Goal: Contribute content: Contribute content

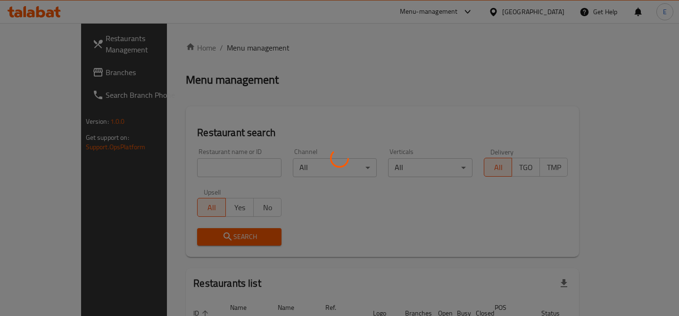
click at [218, 170] on div at bounding box center [339, 158] width 679 height 316
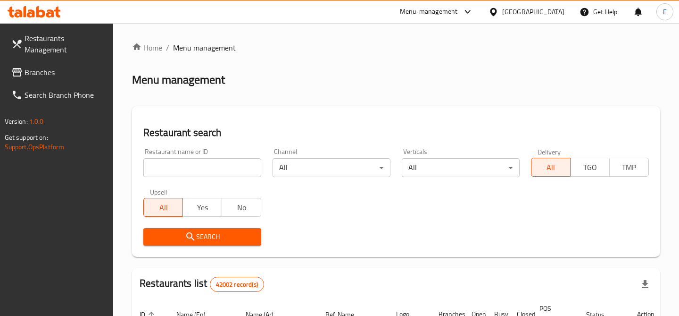
click at [173, 167] on input "search" at bounding box center [202, 167] width 118 height 19
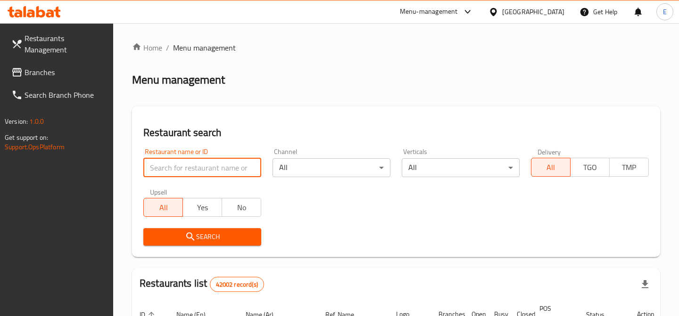
paste input "700556"
type input "700556"
click button "Search" at bounding box center [202, 236] width 118 height 17
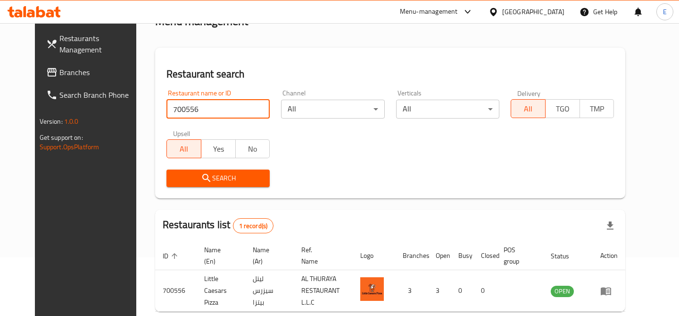
scroll to position [98, 0]
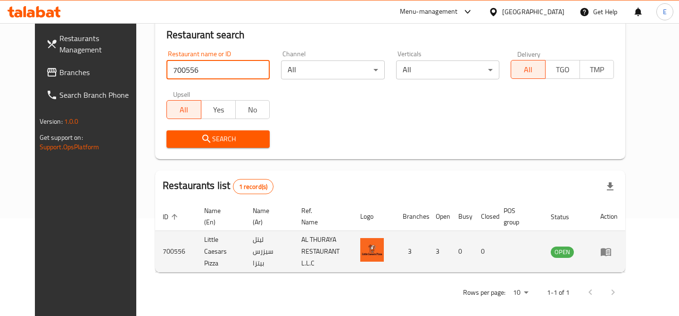
click at [626, 257] on td "enhanced table" at bounding box center [609, 252] width 33 height 42
click at [626, 256] on td "enhanced table" at bounding box center [609, 252] width 33 height 42
click at [626, 254] on td "enhanced table" at bounding box center [609, 252] width 33 height 42
click at [611, 249] on icon "enhanced table" at bounding box center [606, 252] width 10 height 8
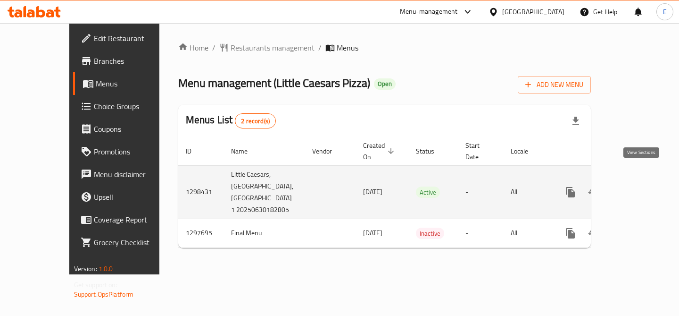
click at [640, 186] on icon "enhanced table" at bounding box center [638, 191] width 11 height 11
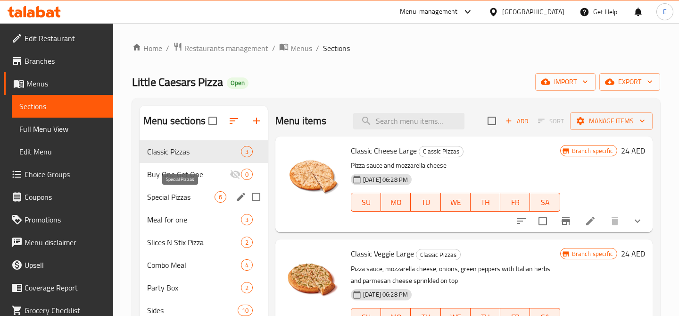
click at [192, 193] on span "Special Pizzas" at bounding box center [180, 196] width 67 height 11
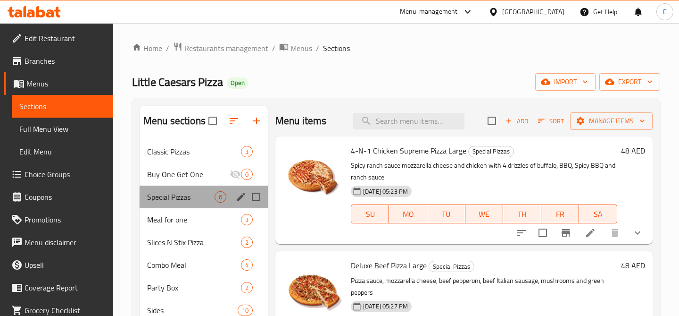
click at [192, 190] on div "Special Pizzas 6" at bounding box center [204, 196] width 128 height 23
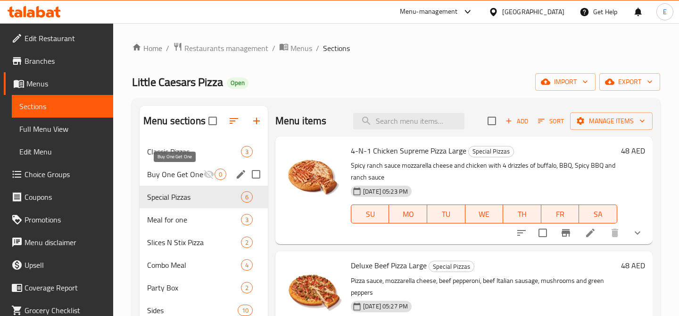
click at [177, 175] on span "Buy One Get One" at bounding box center [175, 173] width 56 height 11
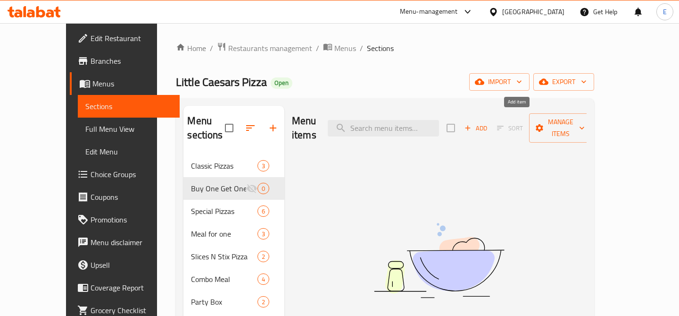
click at [489, 123] on span "Add" at bounding box center [475, 128] width 25 height 11
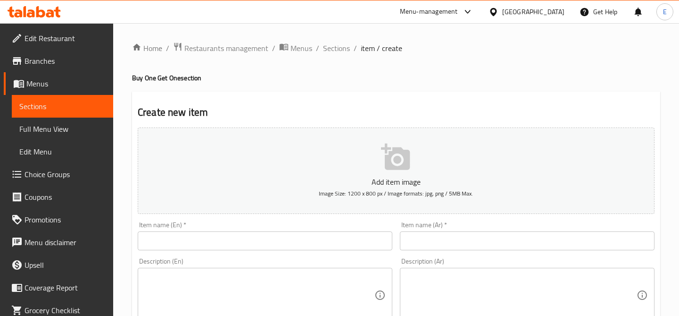
click at [264, 233] on input "text" at bounding box center [265, 240] width 255 height 19
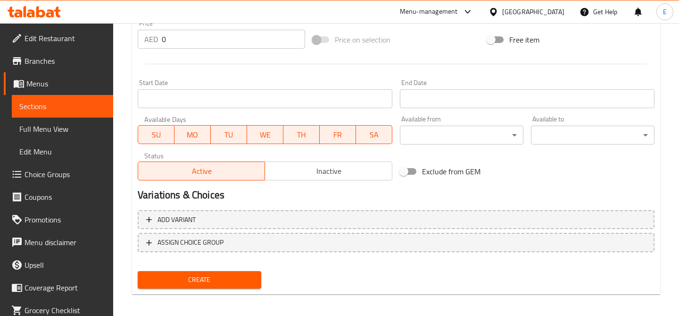
scroll to position [351, 0]
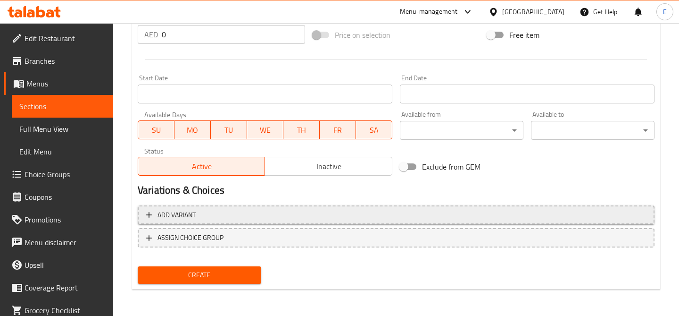
type input "Buy One get One Free"
click at [260, 207] on button "Add variant" at bounding box center [396, 214] width 517 height 19
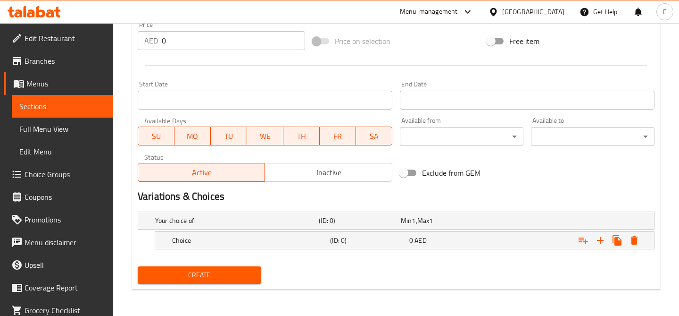
scroll to position [344, 0]
click at [315, 243] on h5 "Choice" at bounding box center [249, 240] width 154 height 9
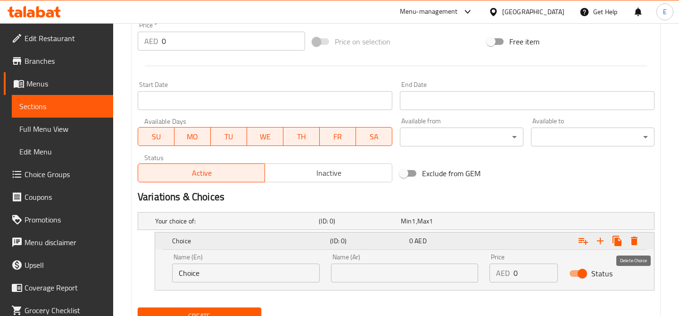
click at [634, 240] on icon "Expand" at bounding box center [634, 240] width 7 height 8
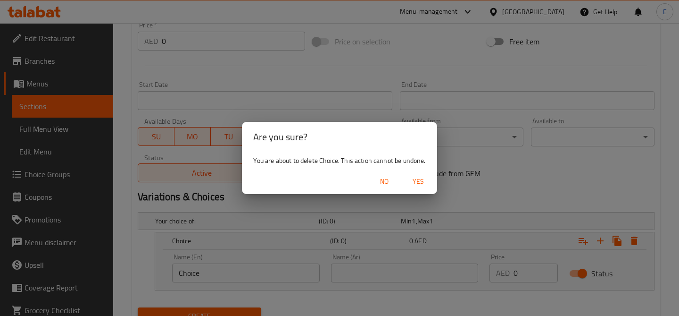
click at [423, 187] on span "Yes" at bounding box center [418, 181] width 23 height 12
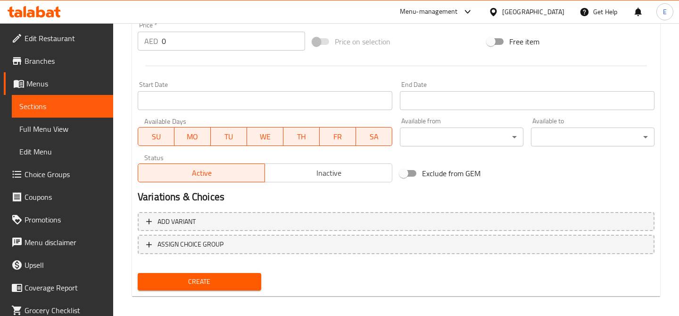
scroll to position [351, 0]
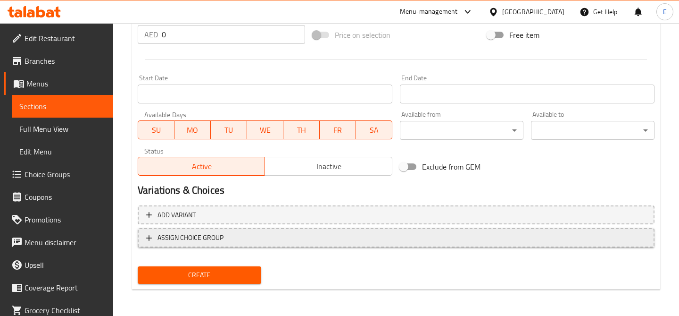
click at [380, 241] on span "ASSIGN CHOICE GROUP" at bounding box center [396, 238] width 500 height 12
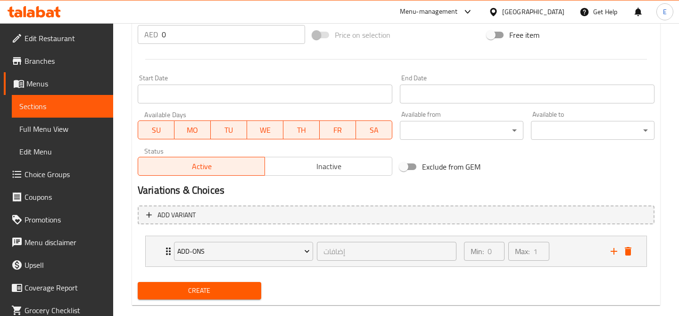
scroll to position [367, 0]
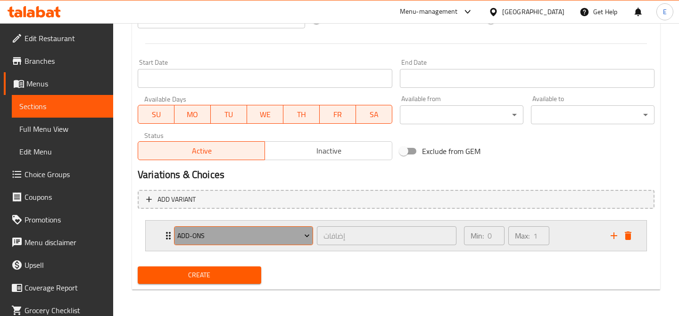
click at [269, 234] on span "Add-ons" at bounding box center [243, 236] width 133 height 12
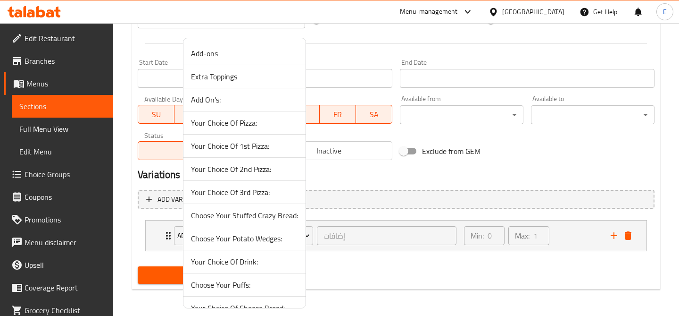
click at [268, 146] on span "Your Choice Of 1st Pizza:" at bounding box center [244, 145] width 107 height 11
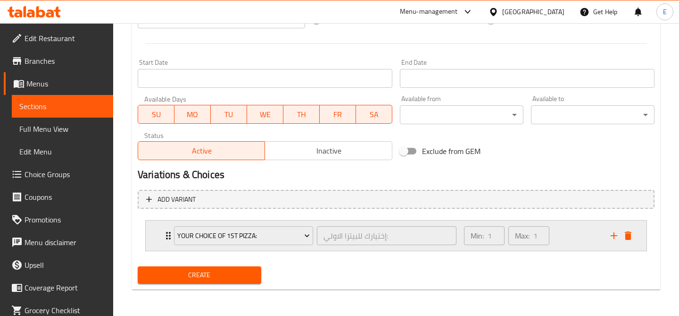
click at [575, 239] on div "Min: 1 ​ Max: 1 ​" at bounding box center [532, 235] width 147 height 30
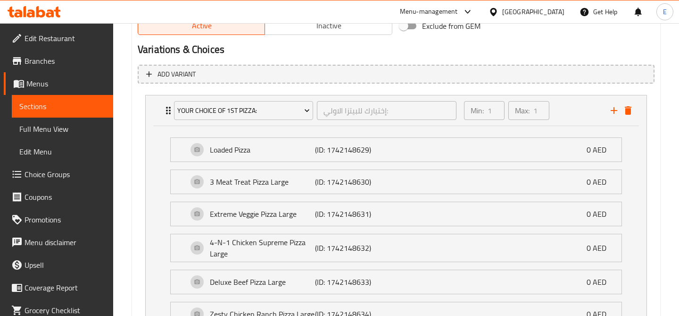
scroll to position [490, 0]
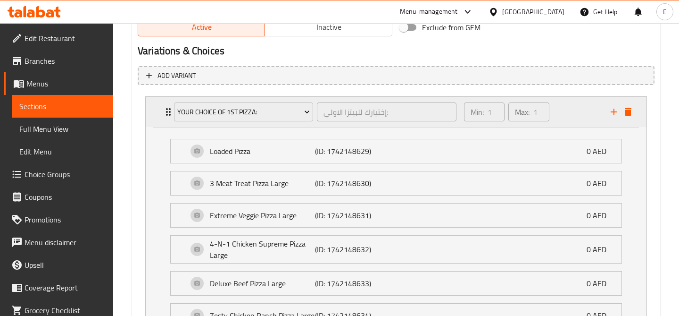
click at [579, 110] on div "Min: 1 ​ Max: 1 ​" at bounding box center [532, 112] width 147 height 30
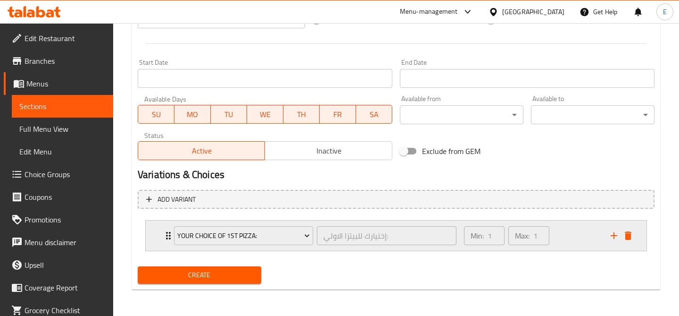
scroll to position [367, 0]
click at [616, 233] on icon "add" at bounding box center [614, 235] width 11 height 11
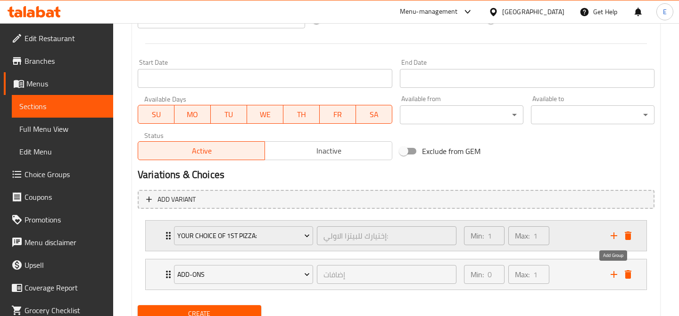
scroll to position [405, 0]
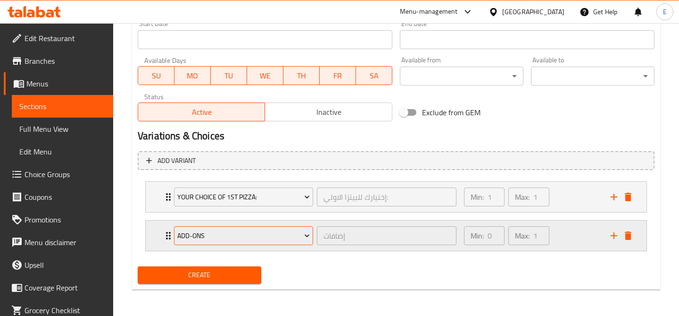
click at [297, 240] on span "Add-ons" at bounding box center [243, 236] width 133 height 12
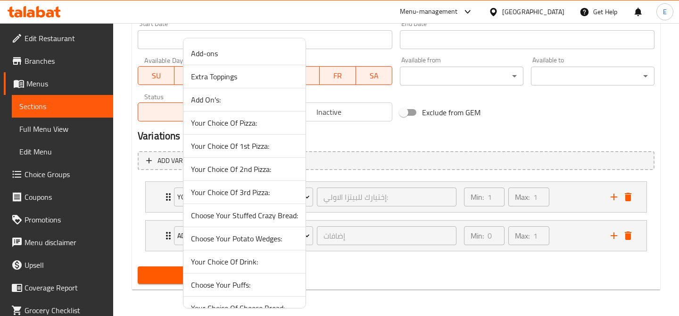
click at [272, 171] on span "Your Choice Of 2nd Pizza:" at bounding box center [244, 168] width 107 height 11
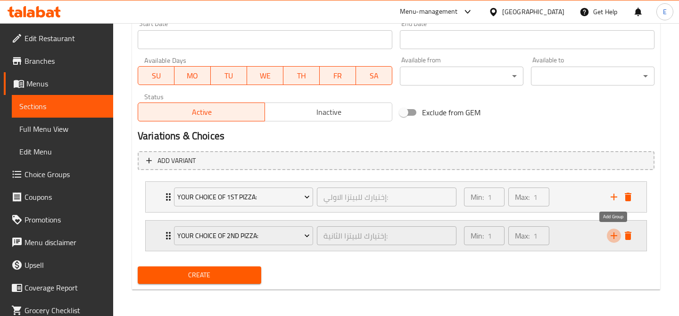
click at [612, 237] on icon "add" at bounding box center [614, 235] width 11 height 11
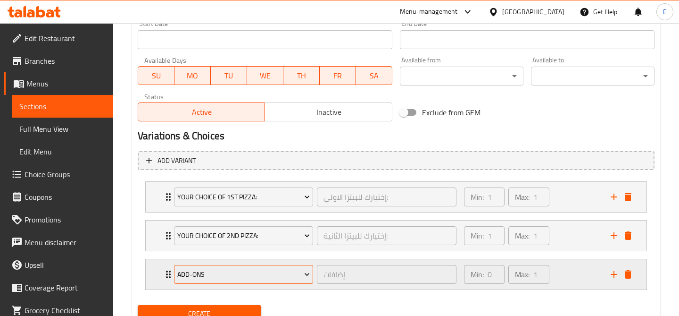
click at [282, 272] on span "Add-ons" at bounding box center [243, 274] width 133 height 12
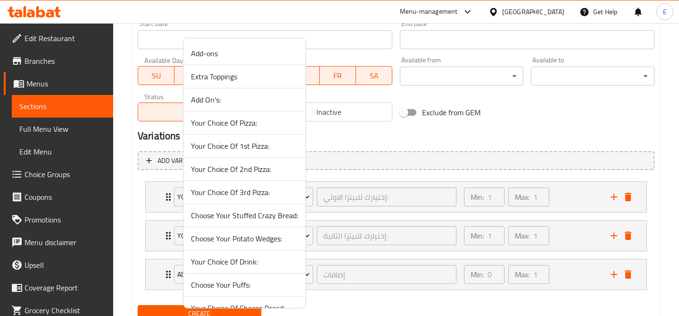
click at [558, 267] on div at bounding box center [339, 158] width 679 height 316
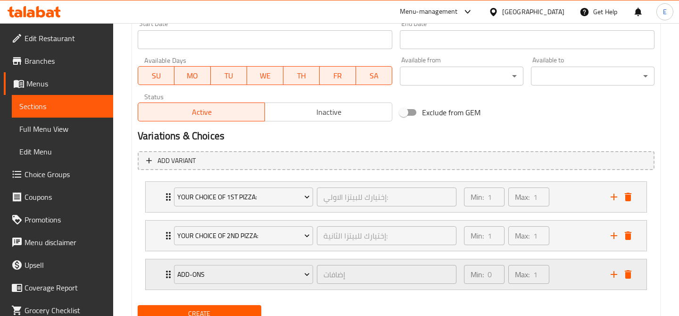
click at [562, 269] on div "Min: 0 ​ Max: 1 ​" at bounding box center [532, 274] width 147 height 30
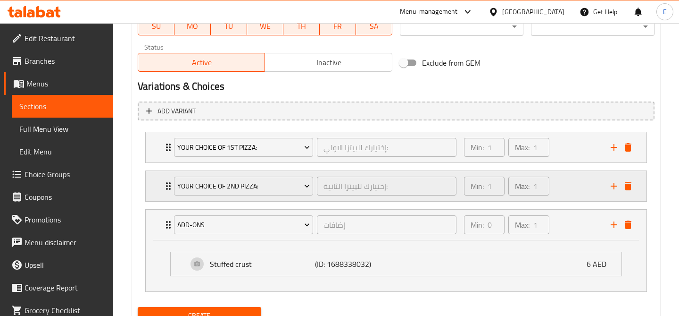
scroll to position [495, 0]
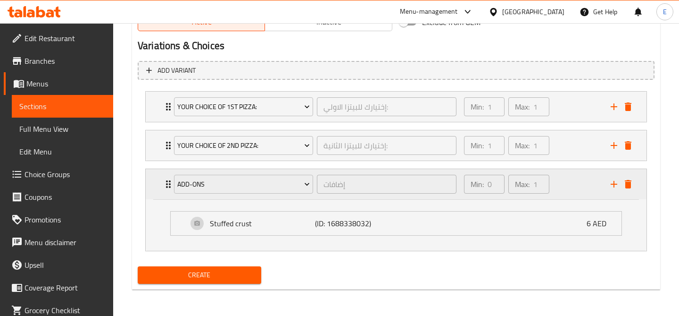
click at [571, 184] on div "Min: 0 ​ Max: 1 ​" at bounding box center [532, 184] width 147 height 30
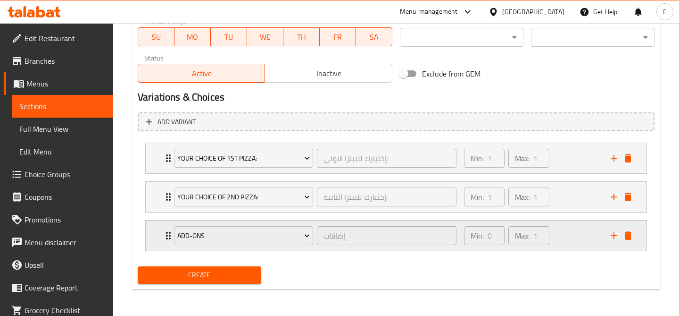
scroll to position [444, 0]
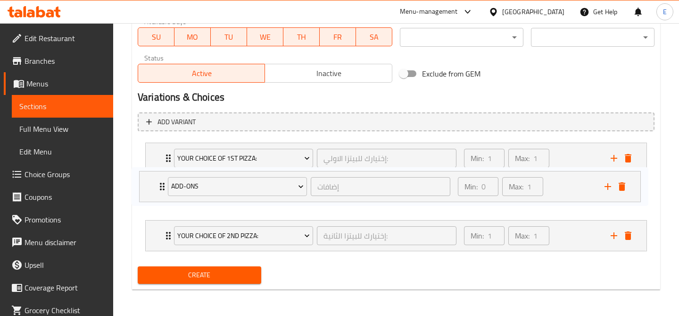
drag, startPoint x: 172, startPoint y: 234, endPoint x: 166, endPoint y: 182, distance: 52.3
click at [166, 182] on div "Your Choice Of 1st Pizza: إختيارك للبيتزا الاولي: ​ Min: 1 ​ Max: 1 ​ Loaded Pi…" at bounding box center [396, 197] width 517 height 116
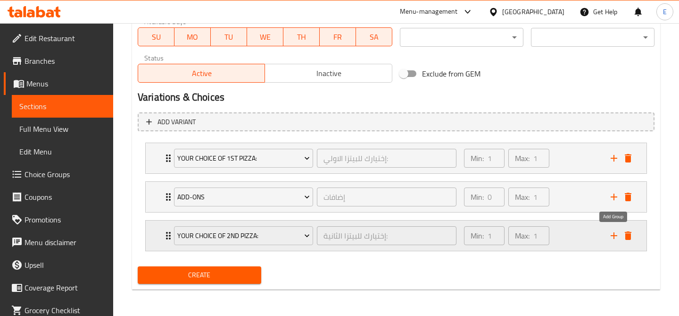
click at [617, 233] on icon "add" at bounding box center [614, 235] width 11 height 11
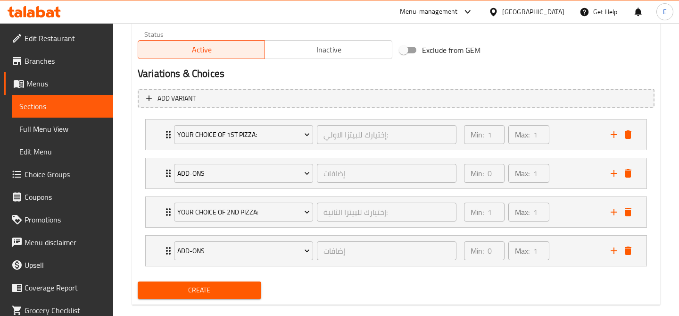
scroll to position [483, 0]
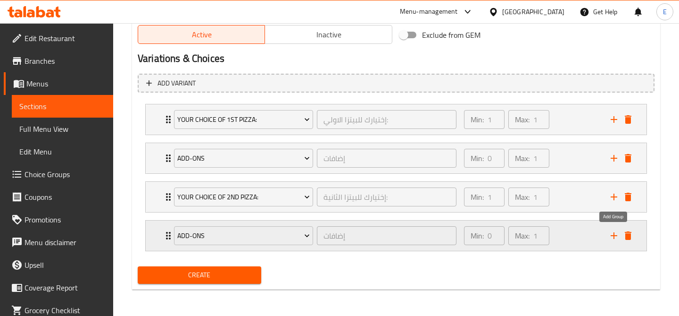
click at [613, 235] on icon "add" at bounding box center [614, 235] width 7 height 7
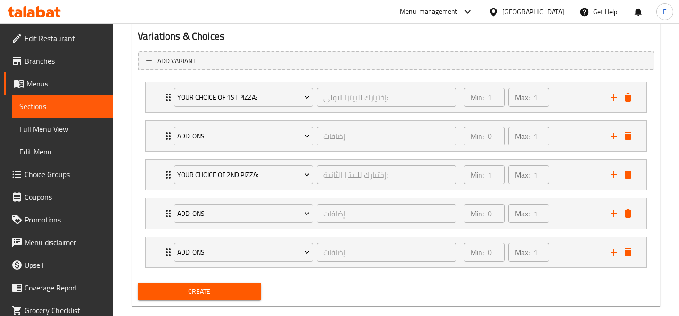
scroll to position [521, 0]
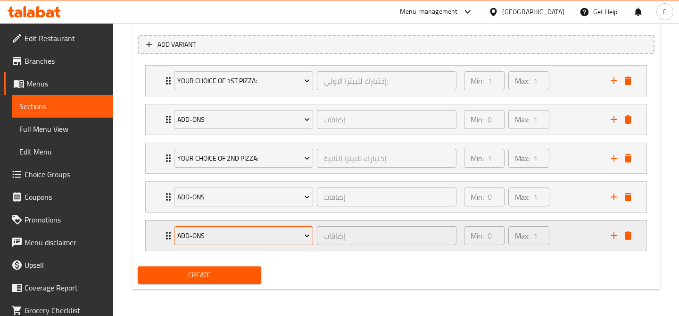
click at [284, 239] on span "Add-ons" at bounding box center [243, 236] width 133 height 12
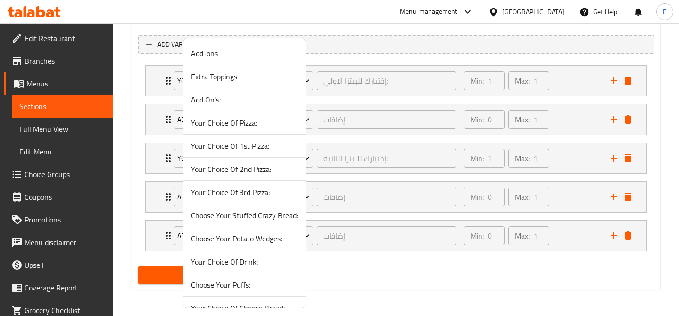
click at [159, 173] on div at bounding box center [339, 158] width 679 height 316
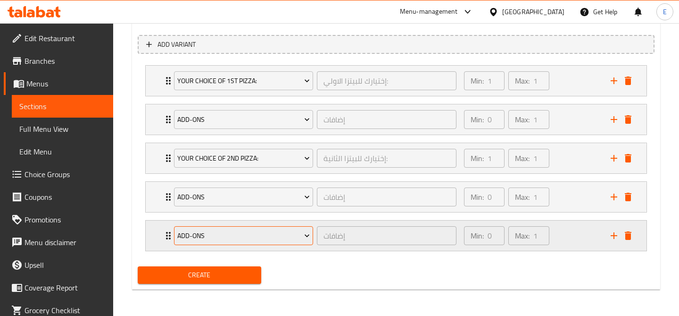
click at [274, 236] on span "Add-ons" at bounding box center [243, 236] width 133 height 12
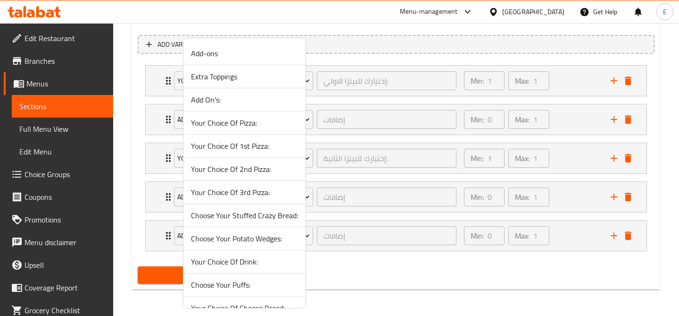
click at [255, 100] on span "Add On's:" at bounding box center [244, 99] width 107 height 11
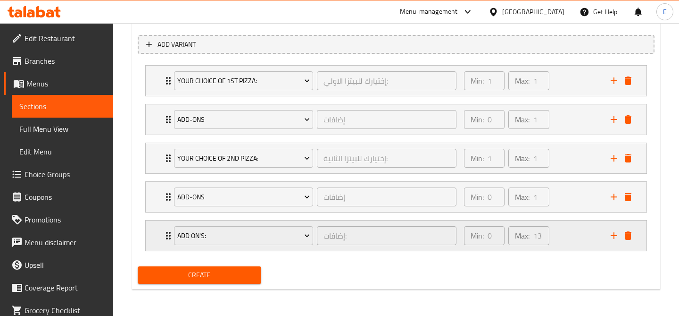
click at [586, 240] on div "Min: 0 ​ Max: 13 ​" at bounding box center [532, 235] width 147 height 30
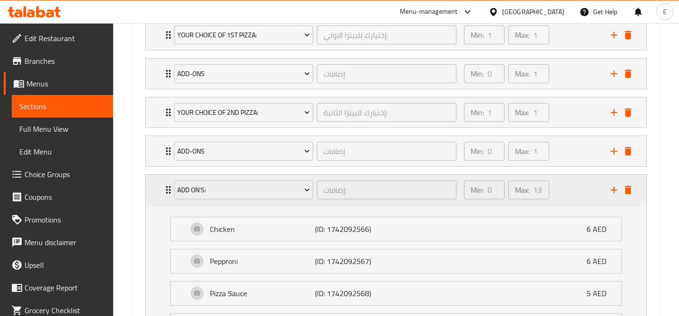
scroll to position [602, 0]
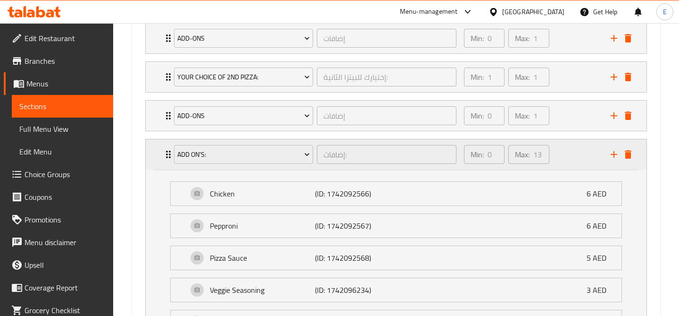
click at [574, 156] on div "Min: 0 ​ Max: 13 ​" at bounding box center [532, 154] width 147 height 30
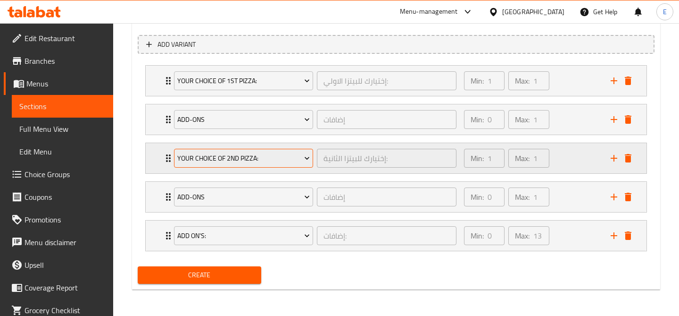
scroll to position [521, 0]
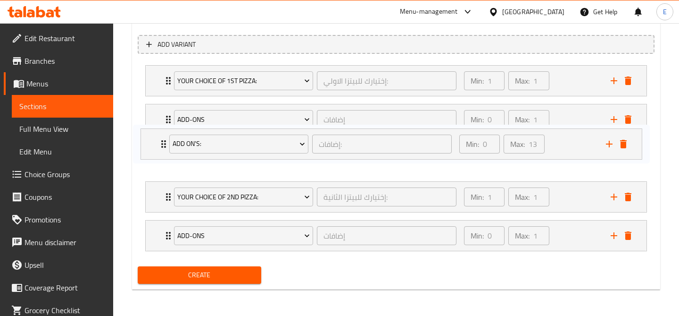
drag, startPoint x: 161, startPoint y: 242, endPoint x: 156, endPoint y: 148, distance: 94.5
click at [156, 148] on div "Your Choice Of 1st Pizza: إختيارك للبيتزا الاولي: ​ Min: 1 ​ Max: 1 ​ Loaded Pi…" at bounding box center [396, 157] width 517 height 193
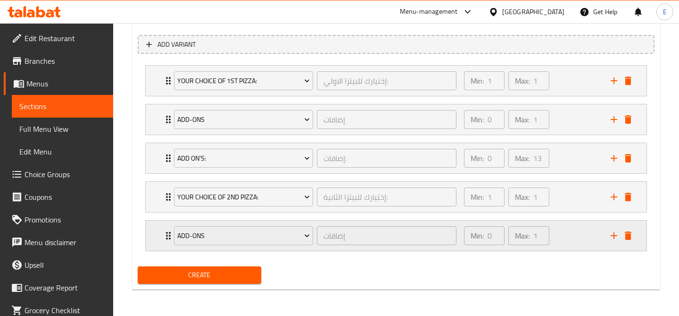
click at [614, 236] on icon "add" at bounding box center [614, 235] width 7 height 7
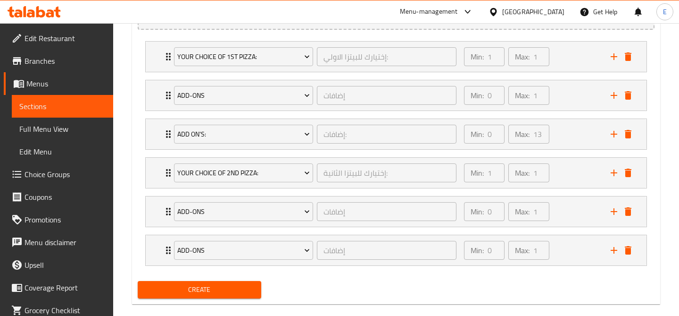
scroll to position [560, 0]
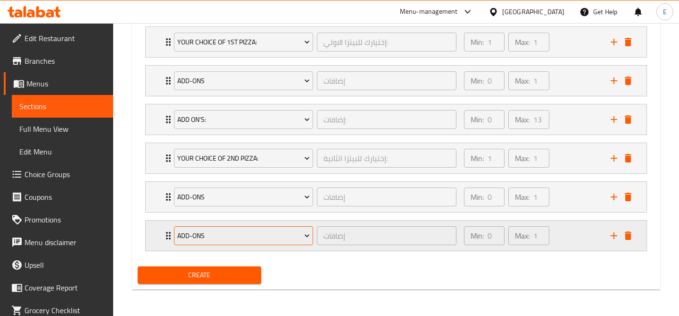
click at [286, 237] on span "Add-ons" at bounding box center [243, 236] width 133 height 12
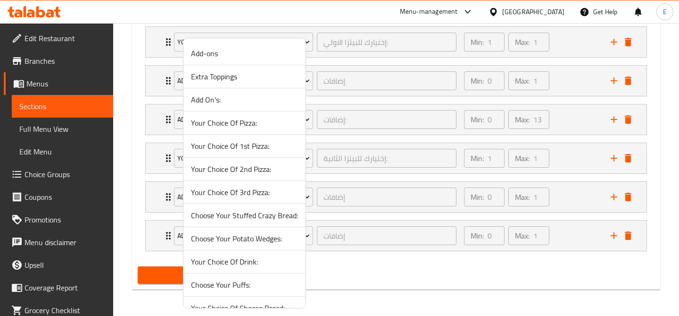
click at [223, 104] on span "Add On's:" at bounding box center [244, 99] width 107 height 11
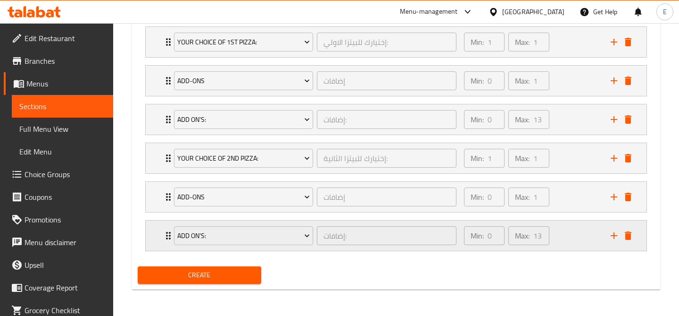
click at [155, 231] on div "Add On's: إضافات: ​ Min: 0 ​ Max: 13 ​" at bounding box center [396, 235] width 501 height 30
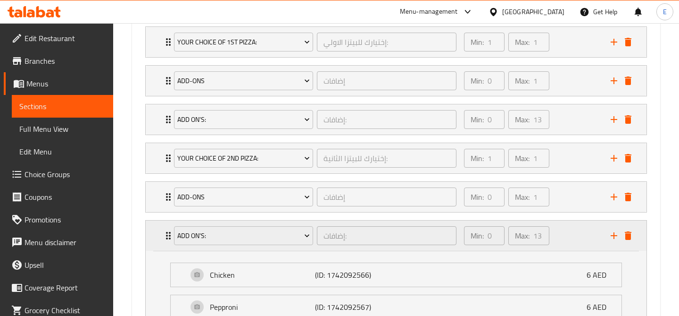
click at [155, 231] on div "Add On's: إضافات: ​ Min: 0 ​ Max: 13 ​" at bounding box center [396, 235] width 501 height 30
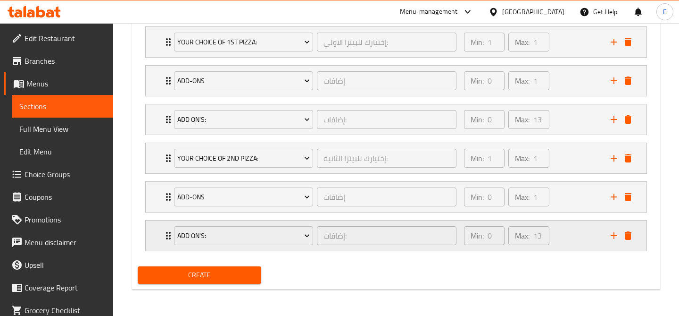
click at [155, 231] on div "Add On's: إضافات: ​ Min: 0 ​ Max: 13 ​" at bounding box center [396, 235] width 501 height 30
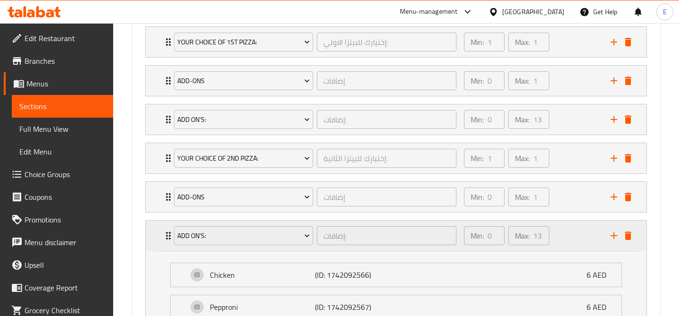
click at [155, 231] on div "Add On's: إضافات: ​ Min: 0 ​ Max: 13 ​" at bounding box center [396, 235] width 501 height 30
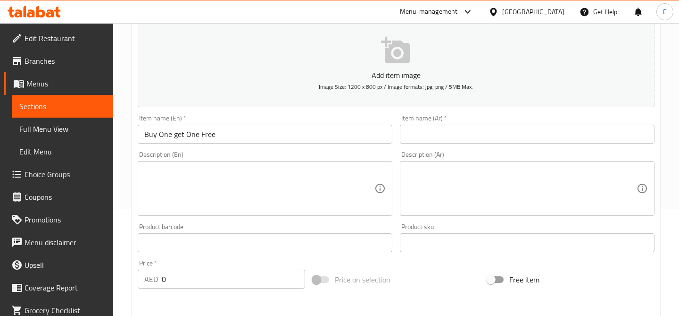
scroll to position [106, 0]
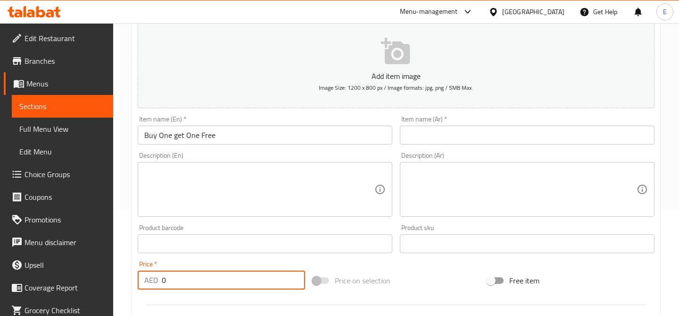
drag, startPoint x: 169, startPoint y: 285, endPoint x: 158, endPoint y: 285, distance: 11.3
click at [158, 285] on div "AED 0 Price *" at bounding box center [221, 279] width 167 height 19
type input "48"
click at [218, 181] on textarea at bounding box center [259, 189] width 230 height 45
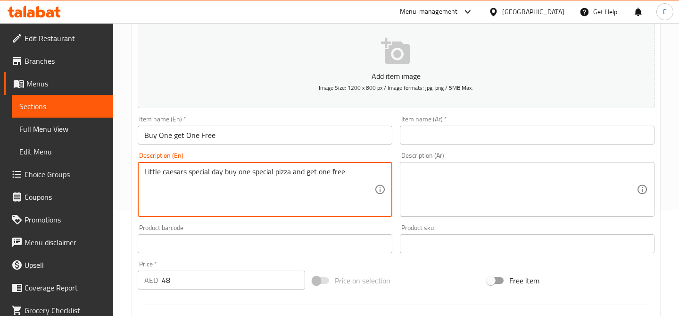
type textarea "Little caesars special day buy one special pizza and get one free"
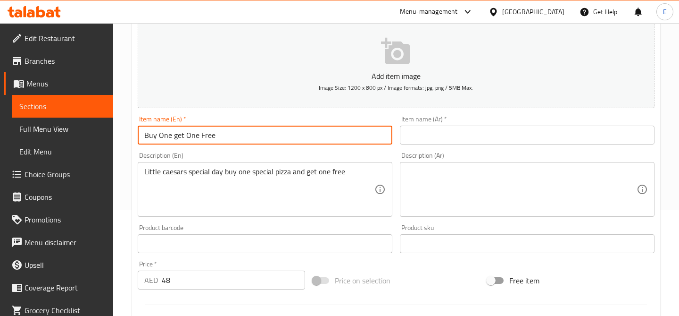
drag, startPoint x: 231, startPoint y: 135, endPoint x: 74, endPoint y: 135, distance: 157.6
click at [542, 133] on input "text" at bounding box center [527, 134] width 255 height 19
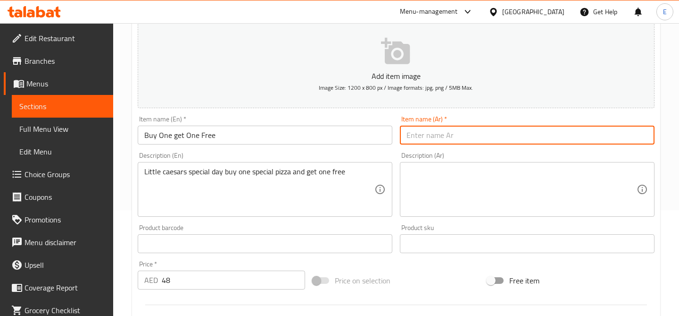
paste input "اشتري واحد واحصل على واحد مجانًا"
type input "اشتري واحد واحصل على واحد مجانًا"
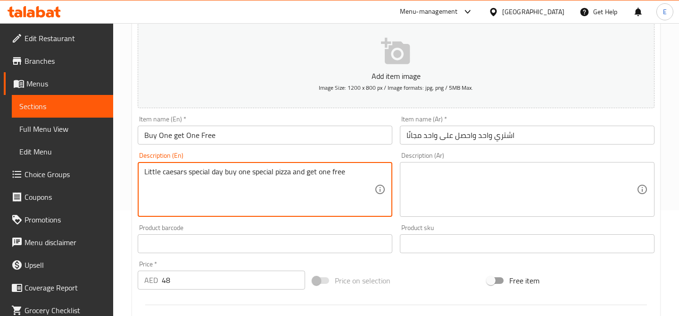
click at [272, 176] on textarea "Little caesars special day buy one special pizza and get one free" at bounding box center [259, 189] width 230 height 45
click at [538, 187] on textarea at bounding box center [522, 189] width 230 height 45
paste textarea "يوم خاص من ليتل سيزرز، اشترِ بيتزا خاصة واحصل على بيتزا مجانية"
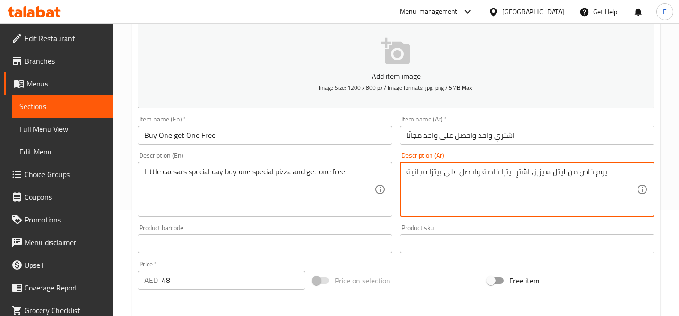
type textarea "يوم خاص من ليتل سيزرز، اشترِ بيتزا خاصة واحصل على بيتزا مجانية"
click at [402, 267] on div "Add item image Image Size: 1200 x 800 px / Image formats: jpg, png / 5MB Max. I…" at bounding box center [396, 221] width 525 height 407
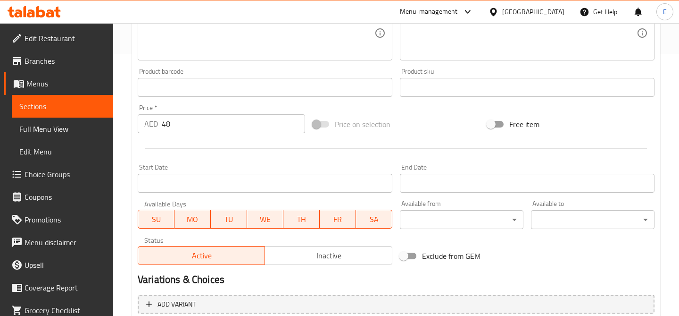
scroll to position [560, 0]
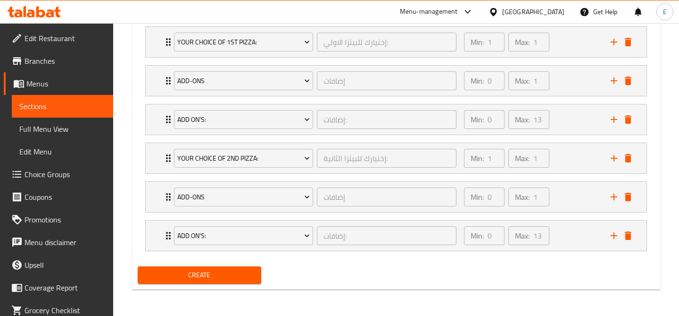
click at [223, 273] on span "Create" at bounding box center [199, 275] width 109 height 12
click at [255, 275] on button "Create" at bounding box center [200, 274] width 124 height 17
